Goal: Task Accomplishment & Management: Manage account settings

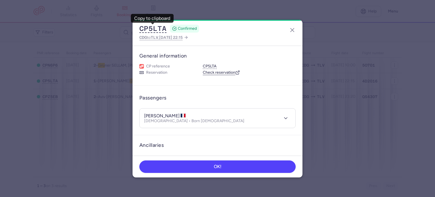
click at [293, 27] on icon "button" at bounding box center [292, 30] width 7 height 7
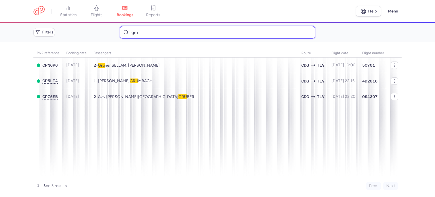
click at [186, 36] on input "gru" at bounding box center [217, 32] width 195 height 12
type input "g"
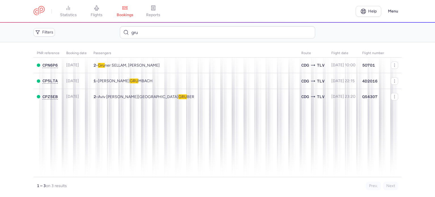
click at [180, 10] on nav "statistics flights bookings reports" at bounding box center [194, 11] width 322 height 12
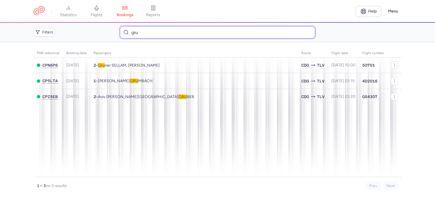
click at [184, 33] on input "gru" at bounding box center [217, 32] width 195 height 12
type input "g"
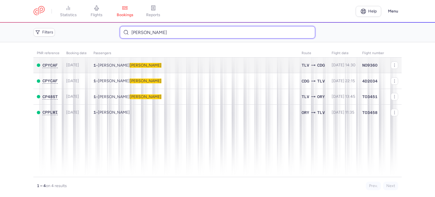
type input "berdugo"
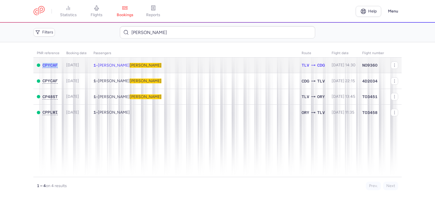
drag, startPoint x: 61, startPoint y: 64, endPoint x: 42, endPoint y: 60, distance: 20.2
click at [42, 60] on td "CPYCAF" at bounding box center [47, 65] width 29 height 16
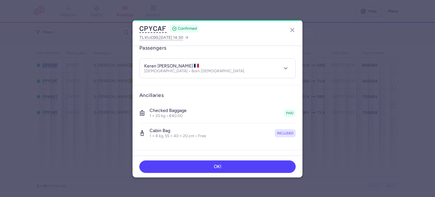
scroll to position [120, 0]
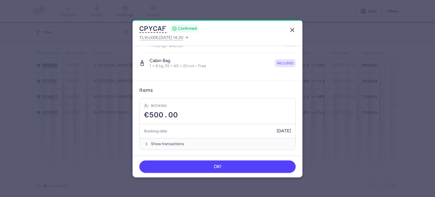
click at [293, 30] on line "button" at bounding box center [292, 29] width 3 height 3
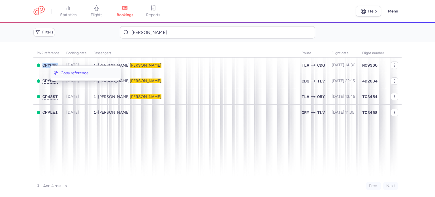
click at [68, 74] on span "Copy reference" at bounding box center [89, 73] width 57 height 6
click at [100, 11] on link "flights" at bounding box center [96, 11] width 28 height 12
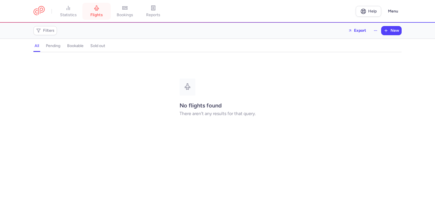
click at [101, 10] on link "flights" at bounding box center [96, 11] width 28 height 12
click at [100, 12] on link "flights" at bounding box center [96, 11] width 28 height 12
click at [122, 12] on span "bookings" at bounding box center [125, 14] width 16 height 5
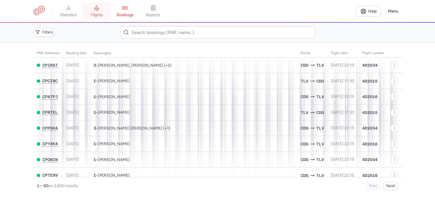
click at [100, 14] on span "flights" at bounding box center [97, 14] width 12 height 5
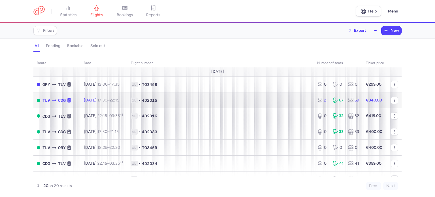
click at [193, 98] on span "1L • 4D2015" at bounding box center [221, 100] width 180 height 6
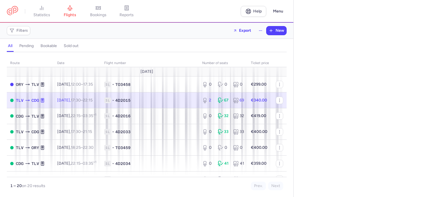
select select "hours"
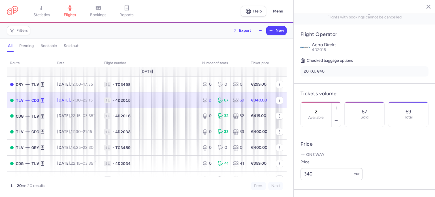
scroll to position [113, 0]
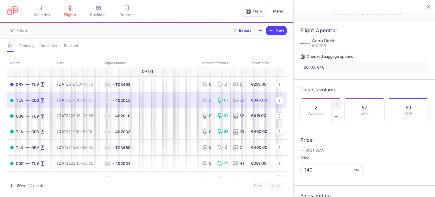
click at [337, 104] on line "button" at bounding box center [336, 104] width 3 height 0
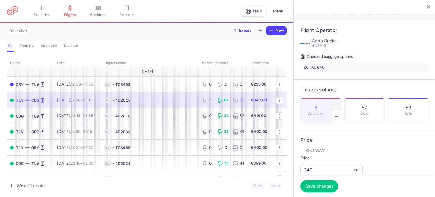
click at [337, 104] on line "button" at bounding box center [336, 104] width 3 height 0
click at [309, 187] on span "Save changes" at bounding box center [319, 185] width 28 height 5
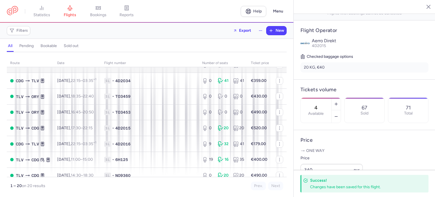
scroll to position [85, 0]
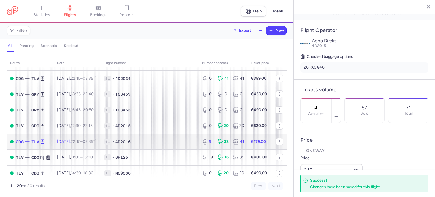
click at [165, 142] on span "1L • 4D2016" at bounding box center [149, 142] width 91 height 6
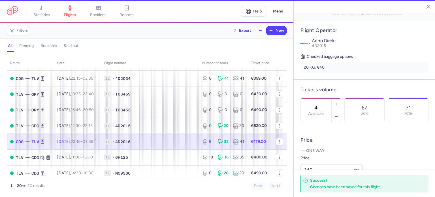
type input "9"
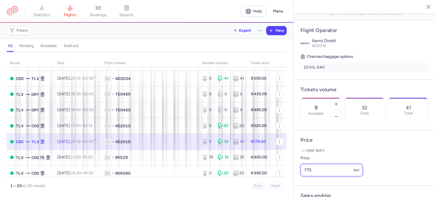
drag, startPoint x: 314, startPoint y: 179, endPoint x: 275, endPoint y: 178, distance: 38.8
click at [276, 179] on div "statistics flights bookings reports Help Menu Filters Export New all pending bo…" at bounding box center [217, 98] width 435 height 197
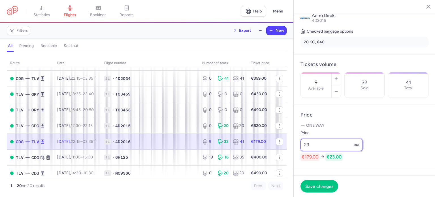
scroll to position [170, 0]
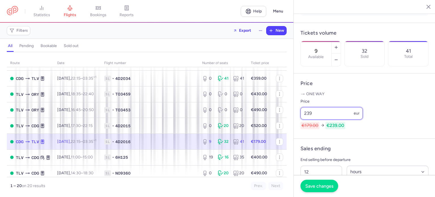
type input "239"
click at [323, 187] on span "Save changes" at bounding box center [319, 185] width 28 height 5
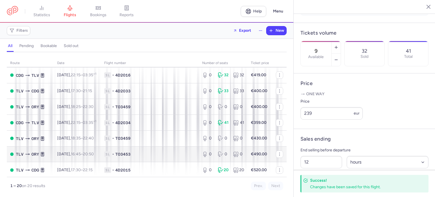
scroll to position [28, 0]
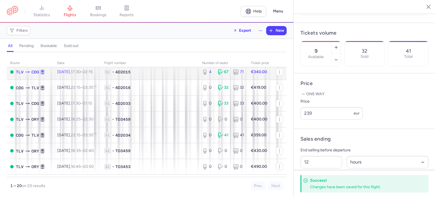
drag, startPoint x: 180, startPoint y: 73, endPoint x: 184, endPoint y: 73, distance: 3.7
click at [180, 73] on span "1L • 4D2015" at bounding box center [149, 72] width 91 height 6
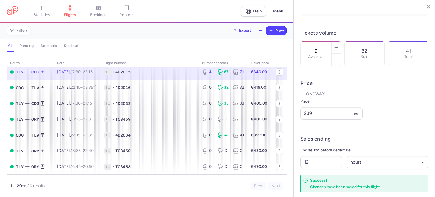
click at [170, 71] on span "1L • 4D2015" at bounding box center [149, 72] width 91 height 6
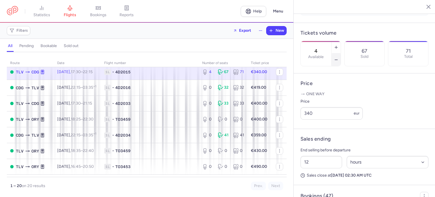
click at [341, 54] on button "button" at bounding box center [336, 60] width 9 height 12
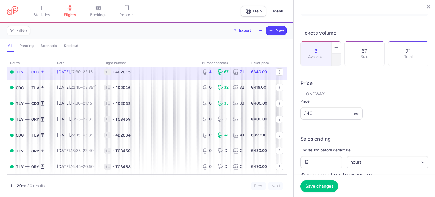
click at [341, 54] on button "button" at bounding box center [336, 60] width 9 height 12
type input "0"
click at [308, 187] on span "Save changes" at bounding box center [319, 185] width 28 height 5
